Goal: Transaction & Acquisition: Purchase product/service

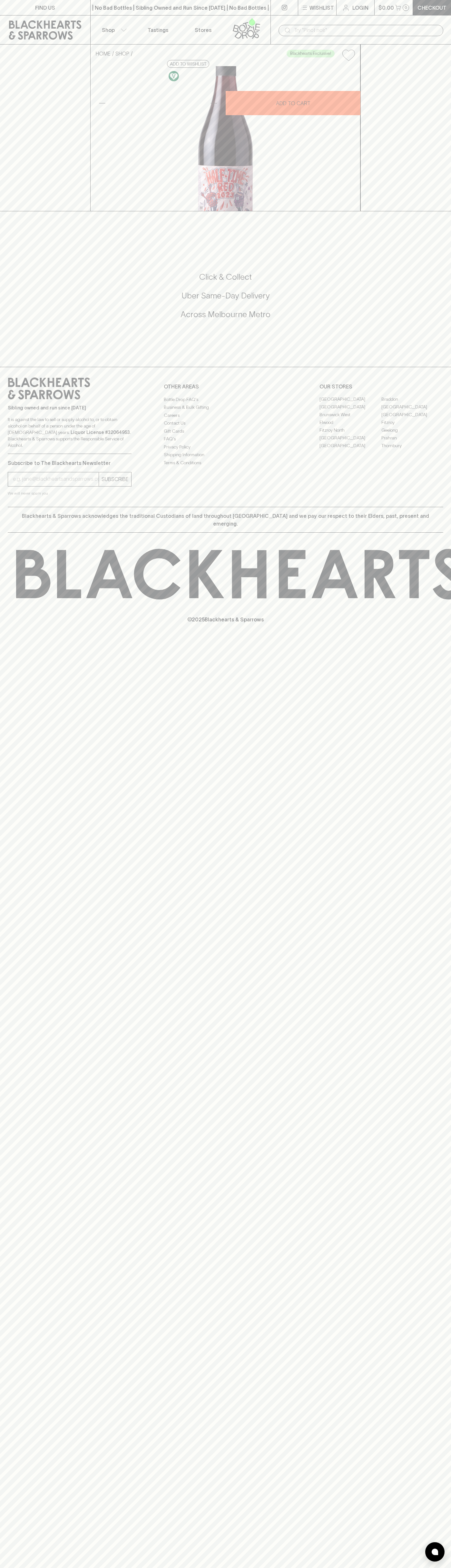
click at [148, 25] on link "Tastings" at bounding box center [158, 30] width 45 height 29
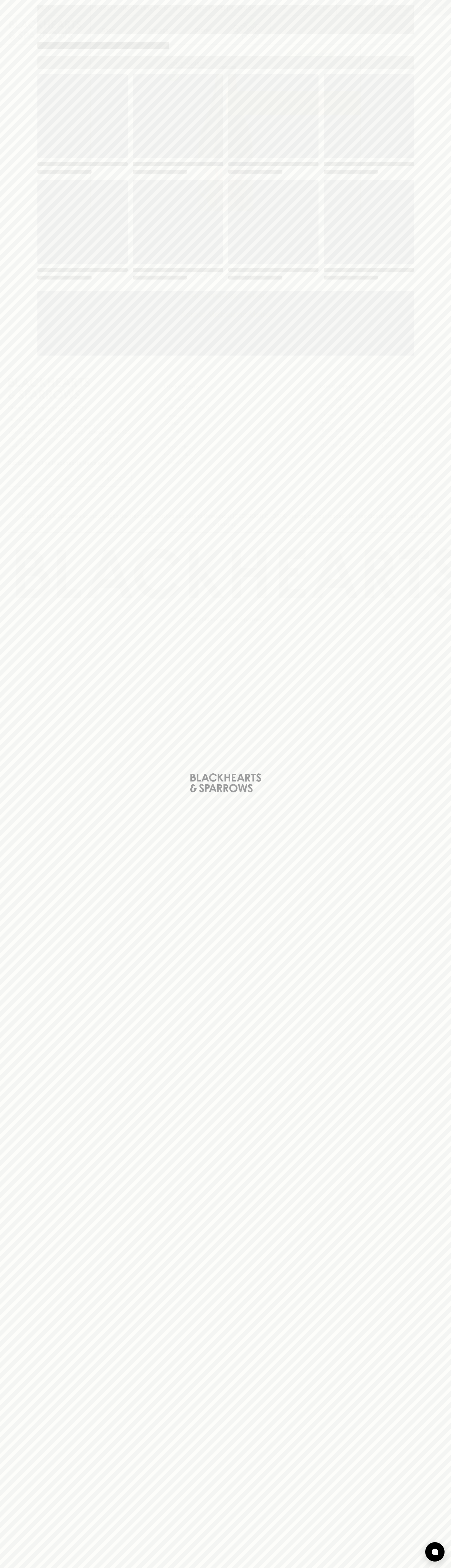
click at [441, 1531] on div "Loading" at bounding box center [225, 784] width 451 height 1568
click at [182, 1568] on html "FIND US | No Bad Bottles | Sibling Owned and Run Since 2006 | No Bad Bottles | …" at bounding box center [225, 784] width 451 height 1568
click at [20, 866] on div "Loading" at bounding box center [225, 784] width 451 height 1568
